Goal: Information Seeking & Learning: Learn about a topic

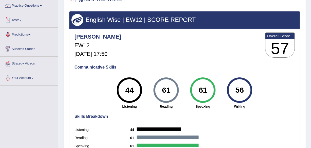
click at [18, 18] on link "Tests" at bounding box center [29, 19] width 58 height 13
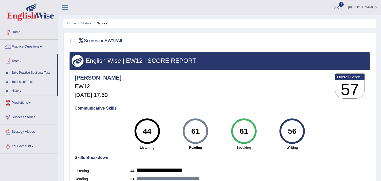
click at [35, 46] on link "Practice Questions" at bounding box center [29, 46] width 58 height 13
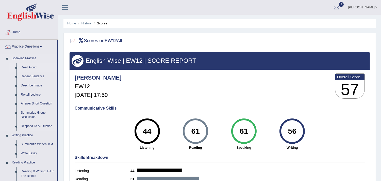
click at [29, 66] on link "Read Aloud" at bounding box center [38, 67] width 38 height 9
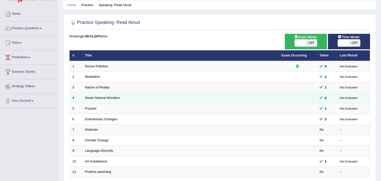
scroll to position [28, 0]
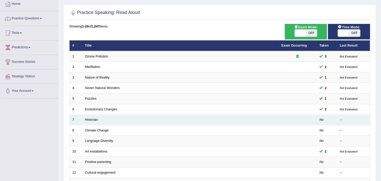
click at [95, 117] on td "Historian" at bounding box center [180, 119] width 196 height 11
click at [94, 119] on link "Historian" at bounding box center [91, 119] width 13 height 4
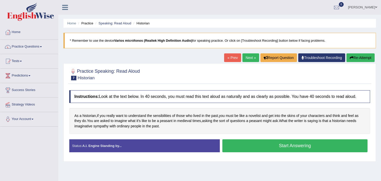
click at [292, 149] on button "Start Answering" at bounding box center [294, 145] width 145 height 13
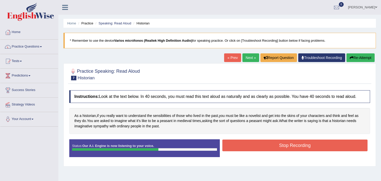
click at [267, 146] on button "Stop Recording" at bounding box center [294, 145] width 145 height 12
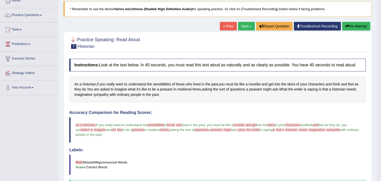
scroll to position [28, 0]
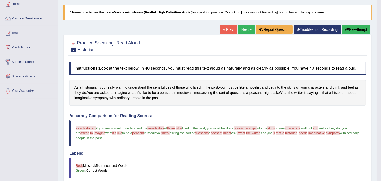
click at [246, 28] on link "Next »" at bounding box center [246, 29] width 17 height 9
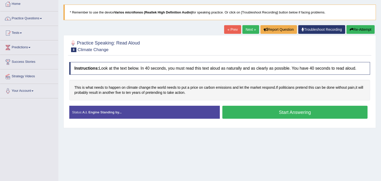
click at [248, 113] on button "Start Answering" at bounding box center [294, 112] width 145 height 13
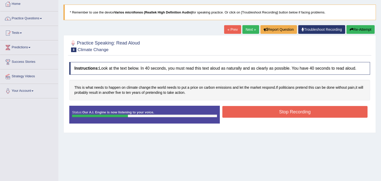
click at [288, 113] on button "Stop Recording" at bounding box center [294, 112] width 145 height 12
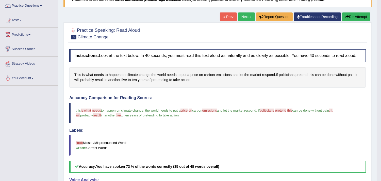
scroll to position [28, 0]
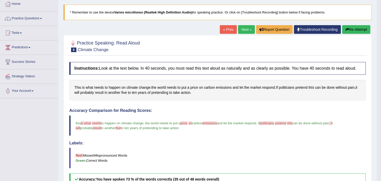
click at [244, 28] on link "Next »" at bounding box center [246, 29] width 17 height 9
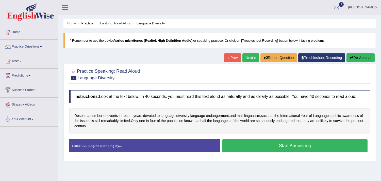
click at [258, 147] on button "Start Answering" at bounding box center [294, 145] width 145 height 13
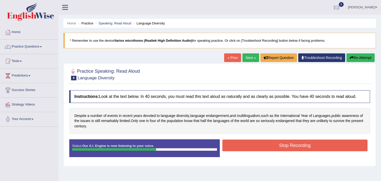
click at [276, 147] on button "Stop Recording" at bounding box center [294, 145] width 145 height 12
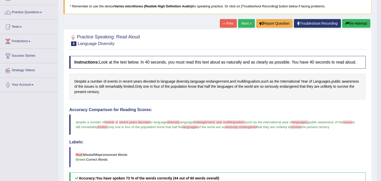
scroll to position [28, 0]
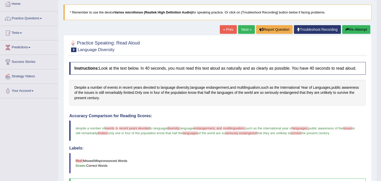
click at [243, 24] on div "Home Practice Speaking: Read Aloud Language Diversity * Remember to use the dev…" at bounding box center [217, 134] width 318 height 324
click at [243, 29] on link "Next »" at bounding box center [246, 29] width 17 height 9
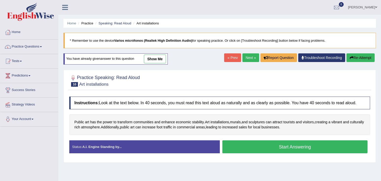
click at [279, 149] on button "Start Answering" at bounding box center [294, 146] width 145 height 13
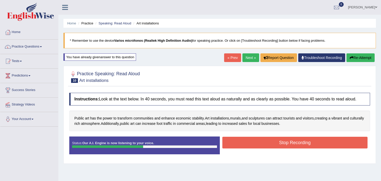
click at [286, 144] on button "Stop Recording" at bounding box center [294, 142] width 145 height 12
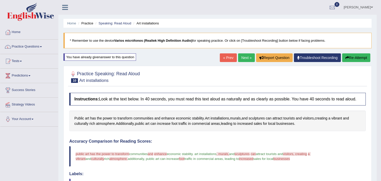
click at [349, 52] on div "Home Practice Speaking: Read Aloud Art installations * Remember to use the devi…" at bounding box center [217, 161] width 318 height 322
click at [348, 57] on button "Re-Attempt" at bounding box center [356, 57] width 28 height 9
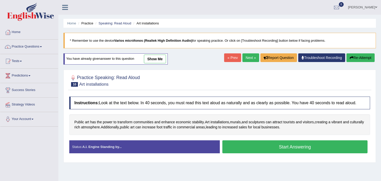
click at [293, 148] on button "Start Answering" at bounding box center [294, 146] width 145 height 13
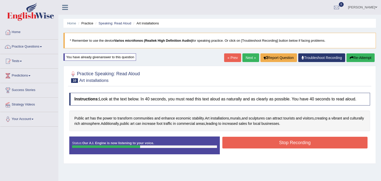
click at [288, 144] on button "Stop Recording" at bounding box center [294, 142] width 145 height 12
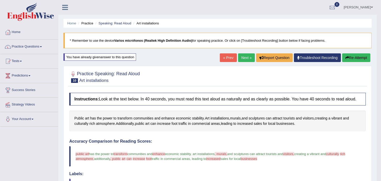
click at [244, 56] on link "Next »" at bounding box center [246, 57] width 17 height 9
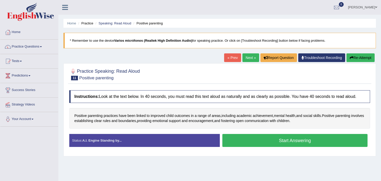
click at [288, 145] on button "Start Answering" at bounding box center [294, 140] width 145 height 13
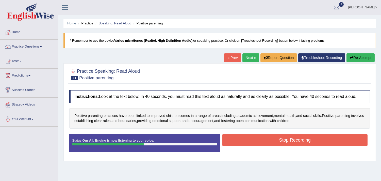
click at [284, 142] on button "Stop Recording" at bounding box center [294, 140] width 145 height 12
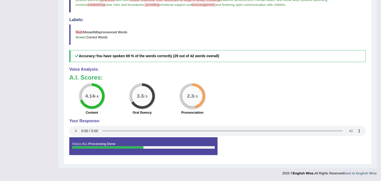
scroll to position [10, 0]
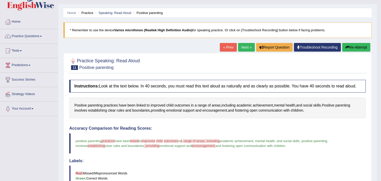
click at [241, 47] on link "Next »" at bounding box center [246, 47] width 17 height 9
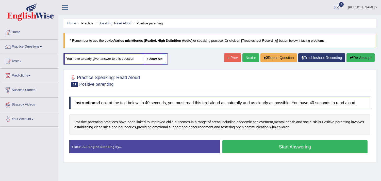
click at [266, 148] on button "Start Answering" at bounding box center [294, 146] width 145 height 13
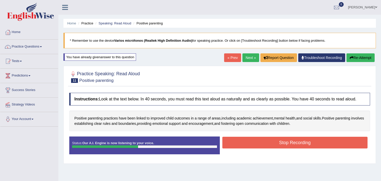
click at [291, 141] on button "Stop Recording" at bounding box center [294, 142] width 145 height 12
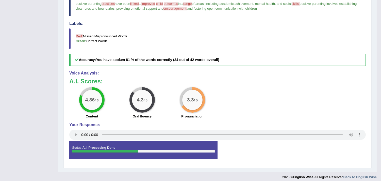
scroll to position [154, 0]
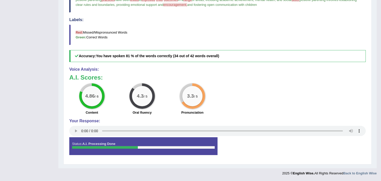
click at [137, 145] on div "Status: A.I. Processing Done" at bounding box center [143, 146] width 148 height 18
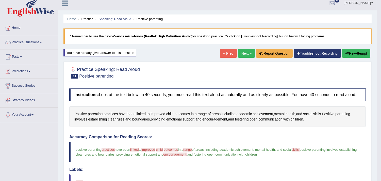
scroll to position [0, 0]
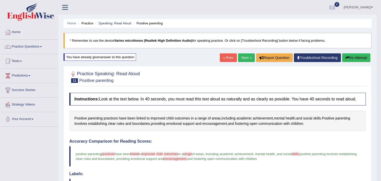
click at [241, 57] on link "Next »" at bounding box center [246, 57] width 17 height 9
